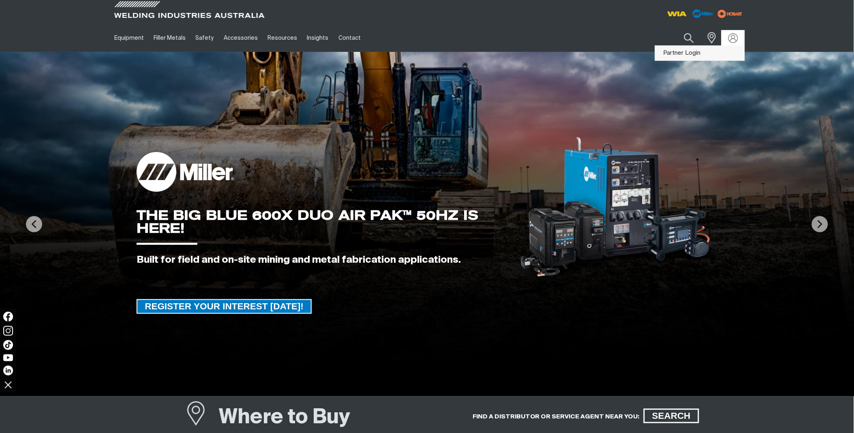
click at [680, 51] on link "Partner Login" at bounding box center [699, 53] width 89 height 15
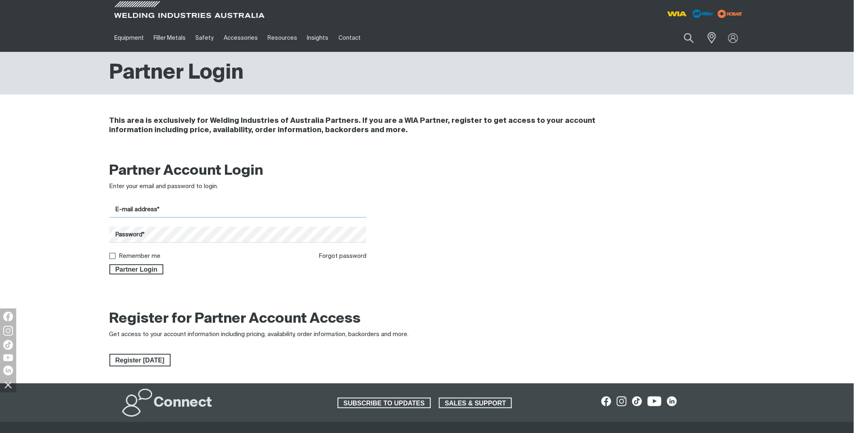
type input "[PERSON_NAME][EMAIL_ADDRESS][DOMAIN_NAME]"
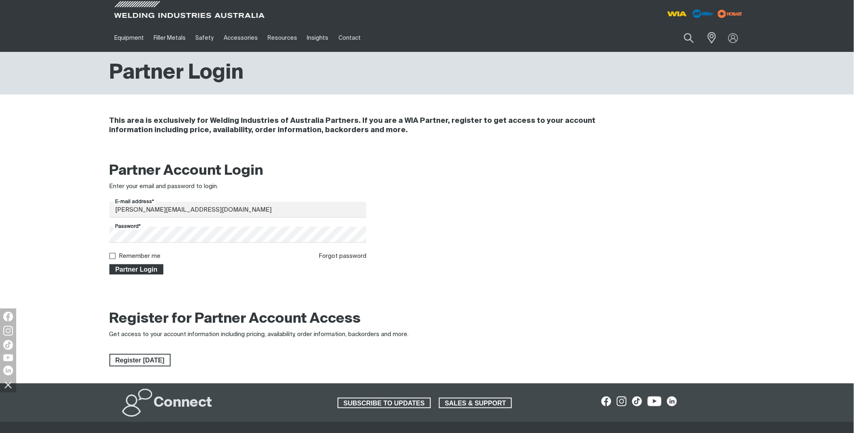
click at [141, 268] on span "Partner Login" at bounding box center [136, 269] width 53 height 11
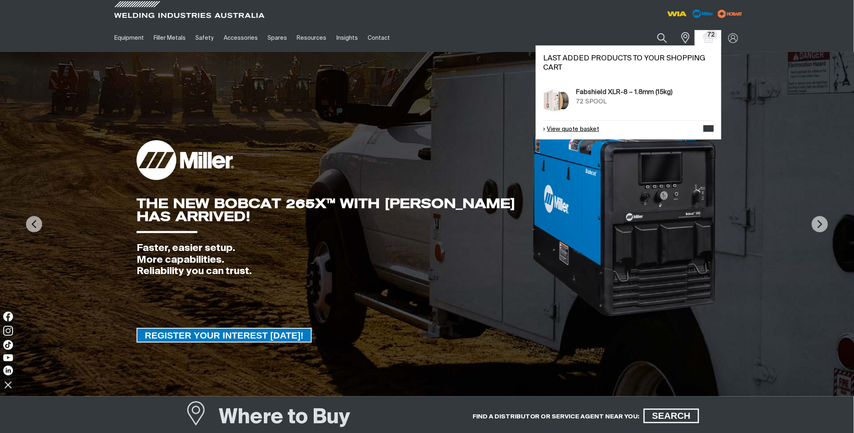
click at [581, 130] on link "View quote basket" at bounding box center [571, 129] width 56 height 9
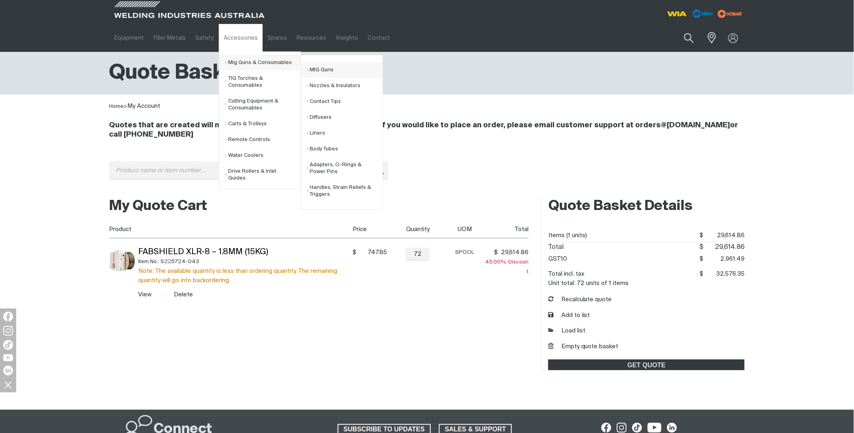
click at [319, 69] on link "MIG Guns" at bounding box center [344, 70] width 75 height 16
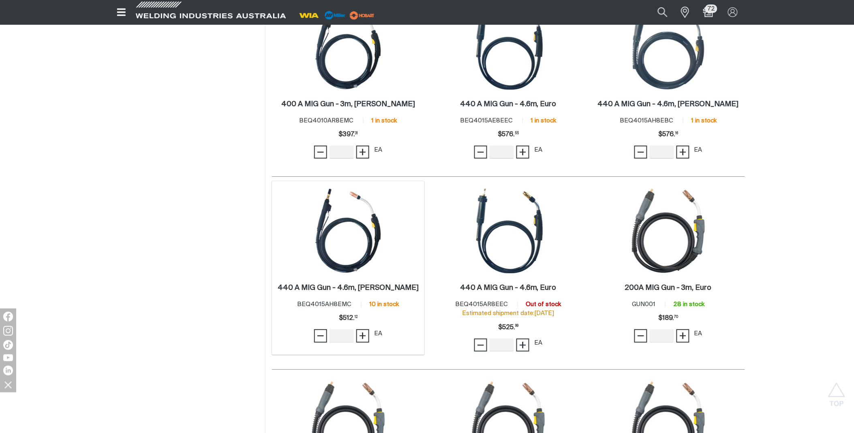
scroll to position [945, 0]
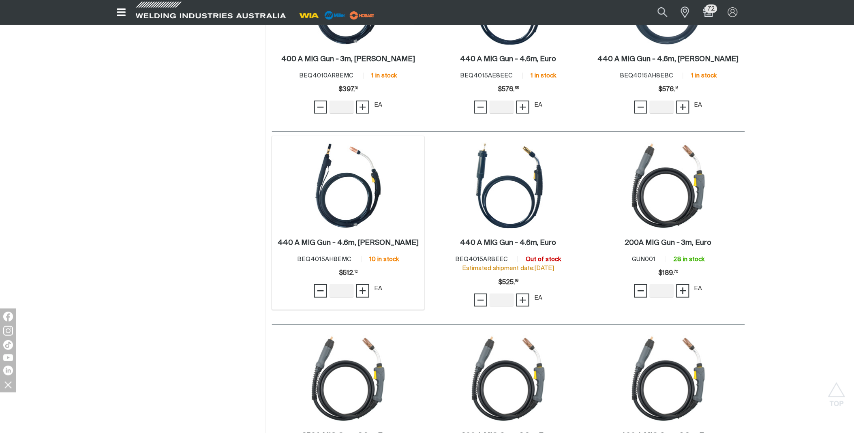
click at [323, 260] on span "BEQ4015AH8EMC" at bounding box center [324, 259] width 54 height 6
copy span "BEQ4015AH8EMC"
click at [350, 215] on img at bounding box center [348, 185] width 87 height 87
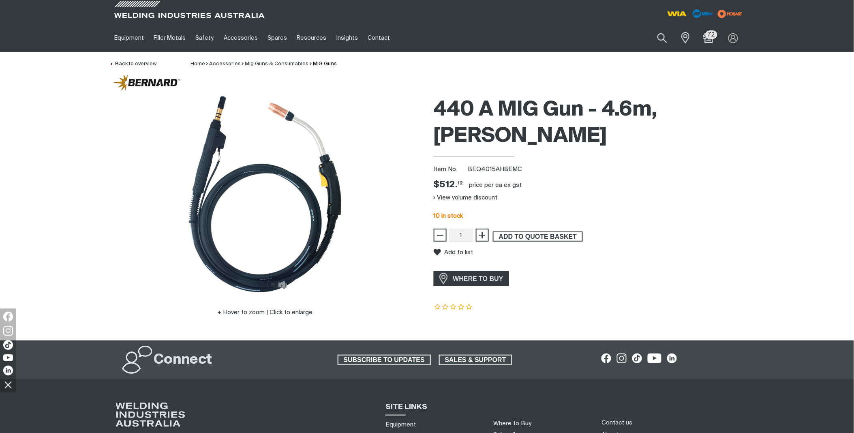
click at [538, 231] on span "ADD TO QUOTE BASKET" at bounding box center [538, 236] width 88 height 11
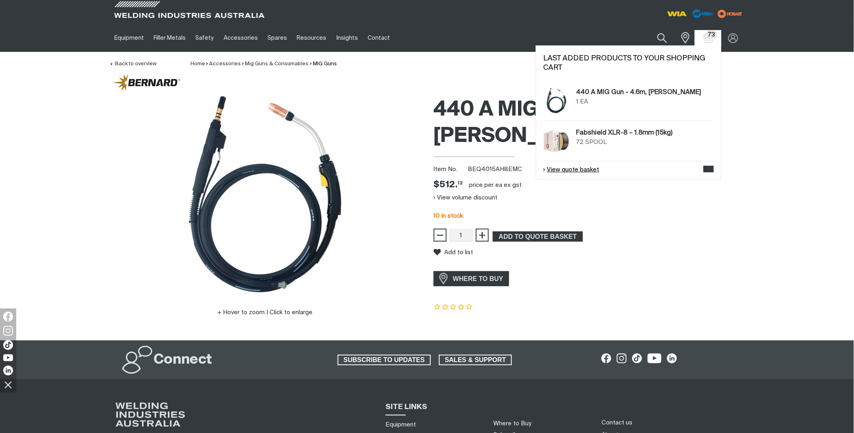
click at [584, 171] on link "View quote basket" at bounding box center [571, 169] width 56 height 9
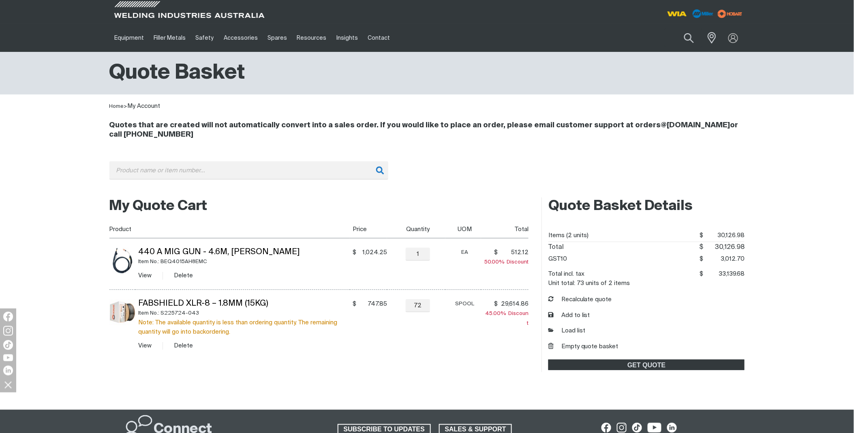
click at [124, 264] on img at bounding box center [122, 261] width 26 height 26
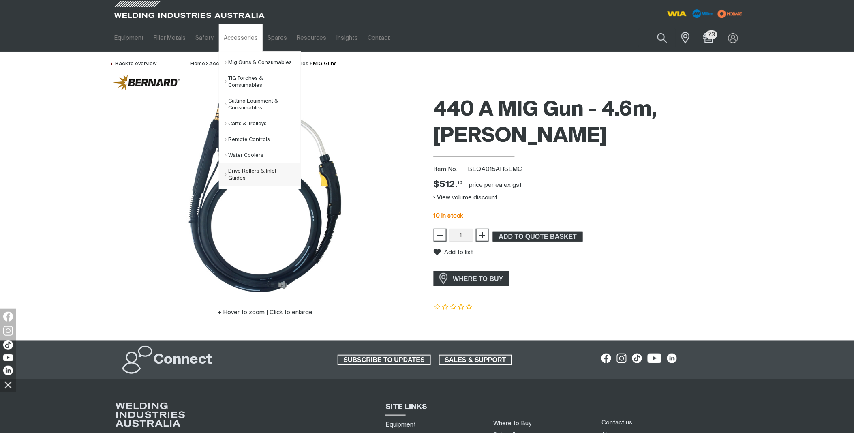
click at [266, 171] on link "Drive Rollers & Inlet Guides" at bounding box center [262, 174] width 75 height 23
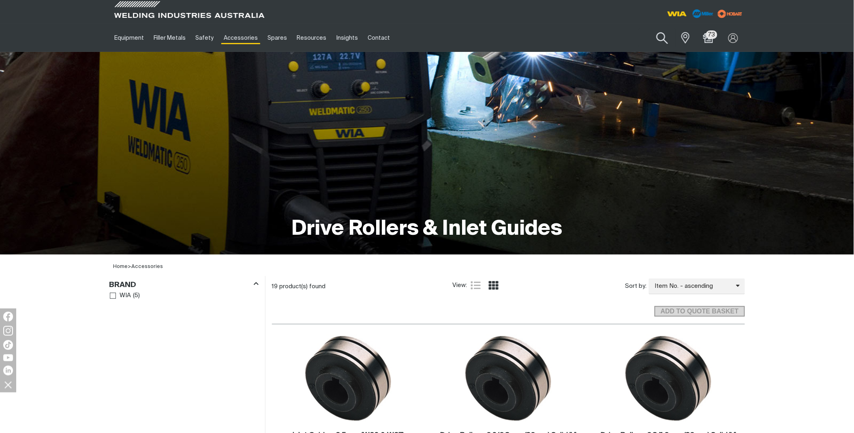
click at [661, 38] on button "Search products" at bounding box center [662, 38] width 33 height 23
click at [617, 34] on input "Search" at bounding box center [613, 38] width 125 height 18
click at [596, 36] on input "Search" at bounding box center [613, 38] width 125 height 18
paste input "MR190300"
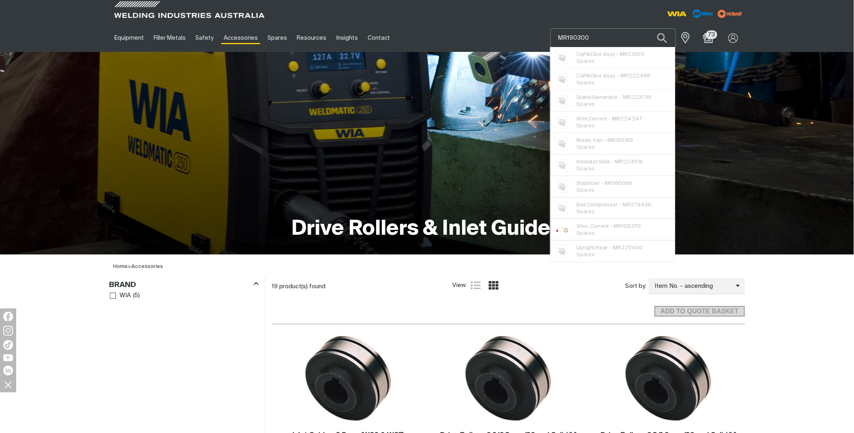
type input "MR190300"
click at [648, 28] on button "Search products" at bounding box center [662, 37] width 28 height 19
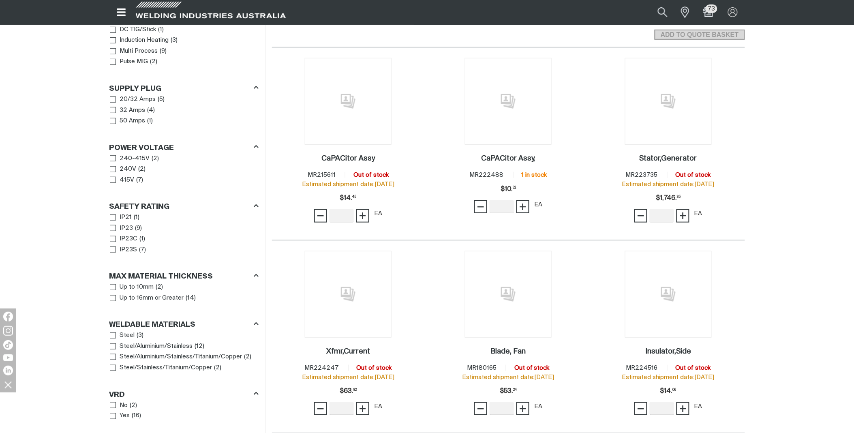
scroll to position [180, 0]
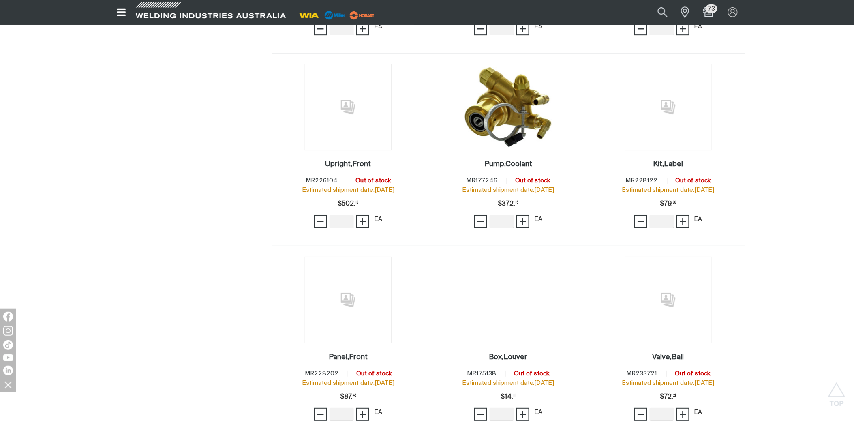
scroll to position [990, 0]
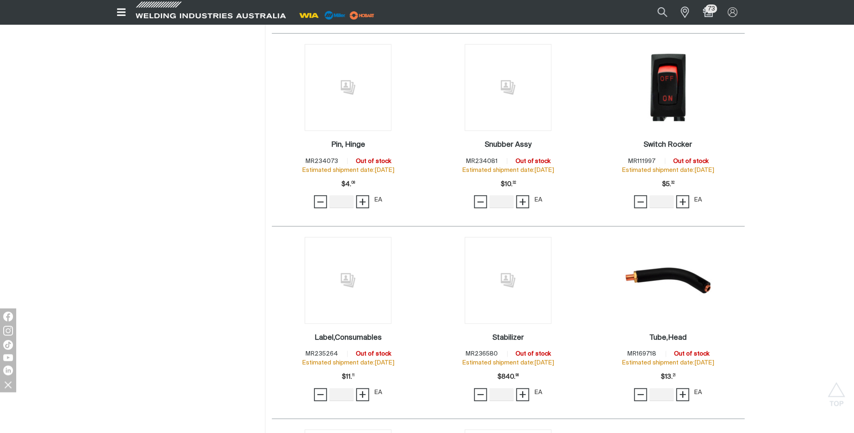
scroll to position [1351, 0]
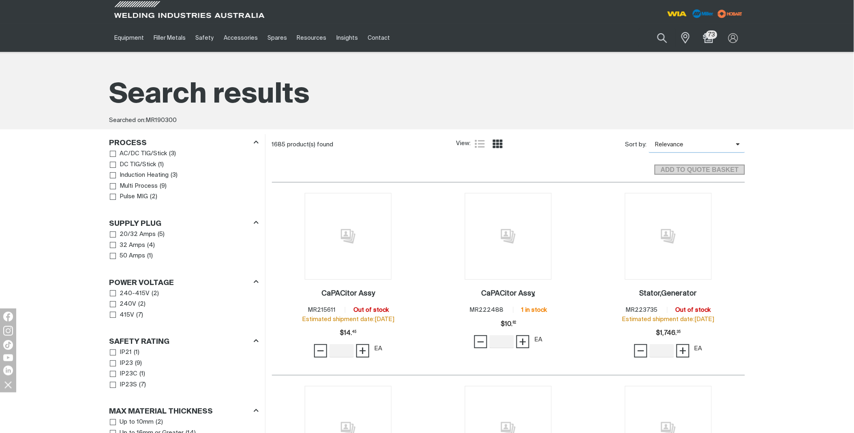
click at [735, 144] on span "Relevance" at bounding box center [692, 144] width 87 height 9
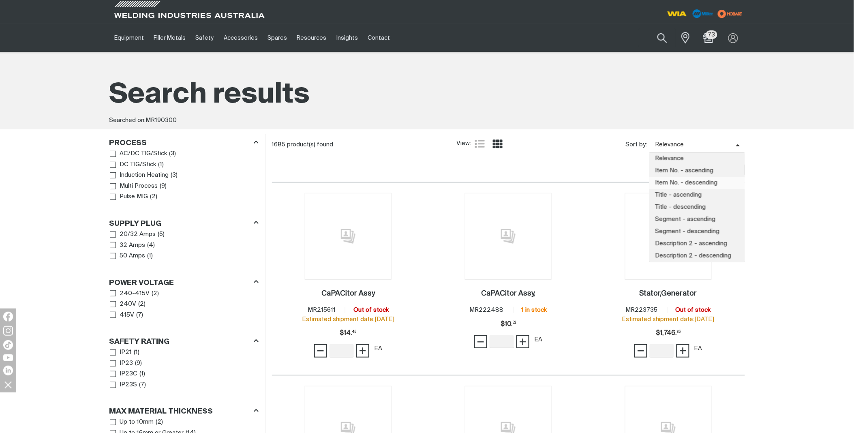
click at [719, 181] on span "Item No. - descending" at bounding box center [697, 183] width 96 height 12
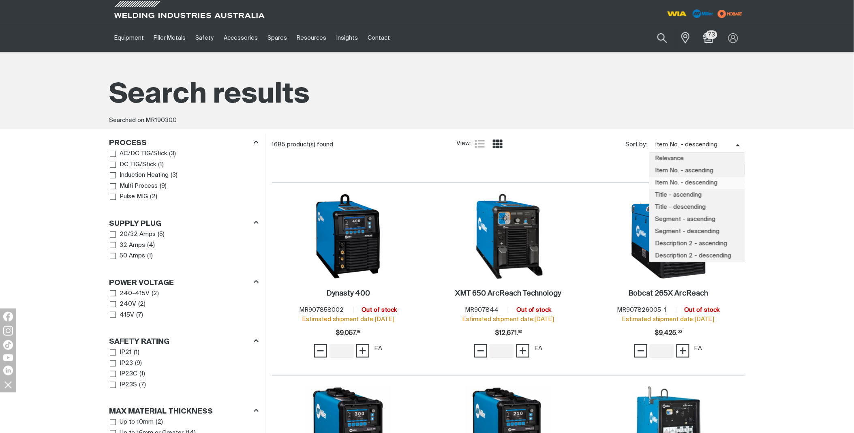
click at [709, 142] on span "Item No. - descending" at bounding box center [692, 144] width 87 height 9
click at [661, 38] on button "Search products" at bounding box center [662, 38] width 33 height 23
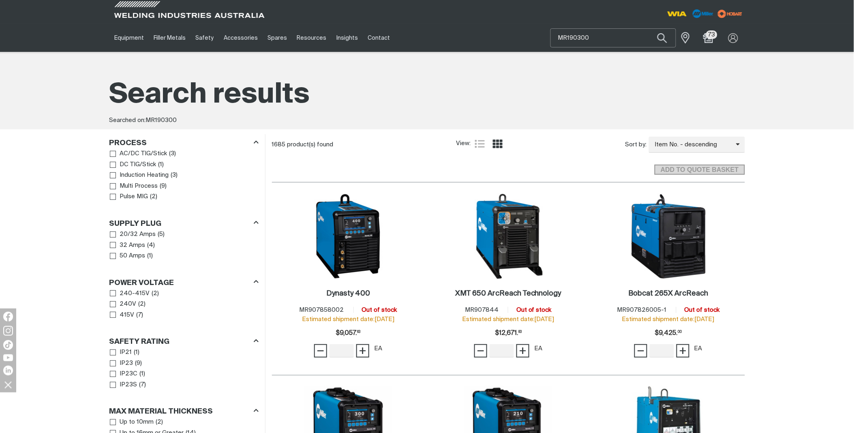
click at [611, 36] on input "MR190300" at bounding box center [613, 38] width 125 height 18
click at [569, 37] on input "MR190300" at bounding box center [613, 38] width 125 height 18
drag, startPoint x: 568, startPoint y: 36, endPoint x: 544, endPoint y: 36, distance: 23.5
click at [544, 36] on div "Equipment Stick Welders TIG Welders MIG Welders Multi-Process Welders Engine Dr…" at bounding box center [426, 38] width 635 height 28
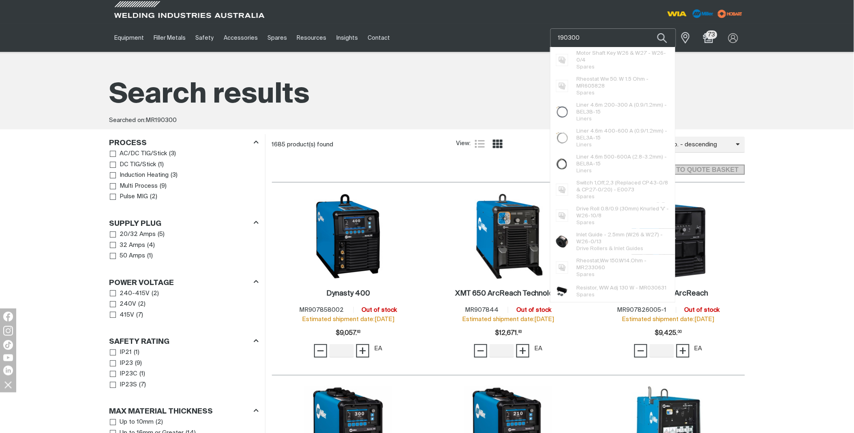
type input "190300"
click at [648, 28] on button "Search products" at bounding box center [662, 37] width 28 height 19
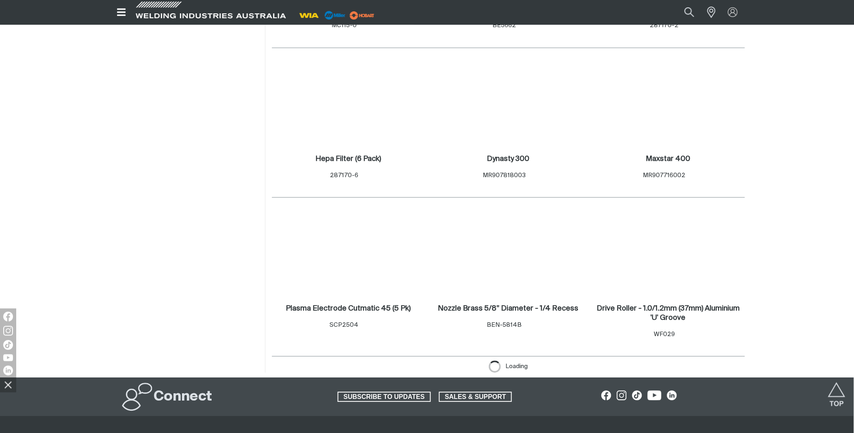
scroll to position [1407, 0]
